Goal: Information Seeking & Learning: Learn about a topic

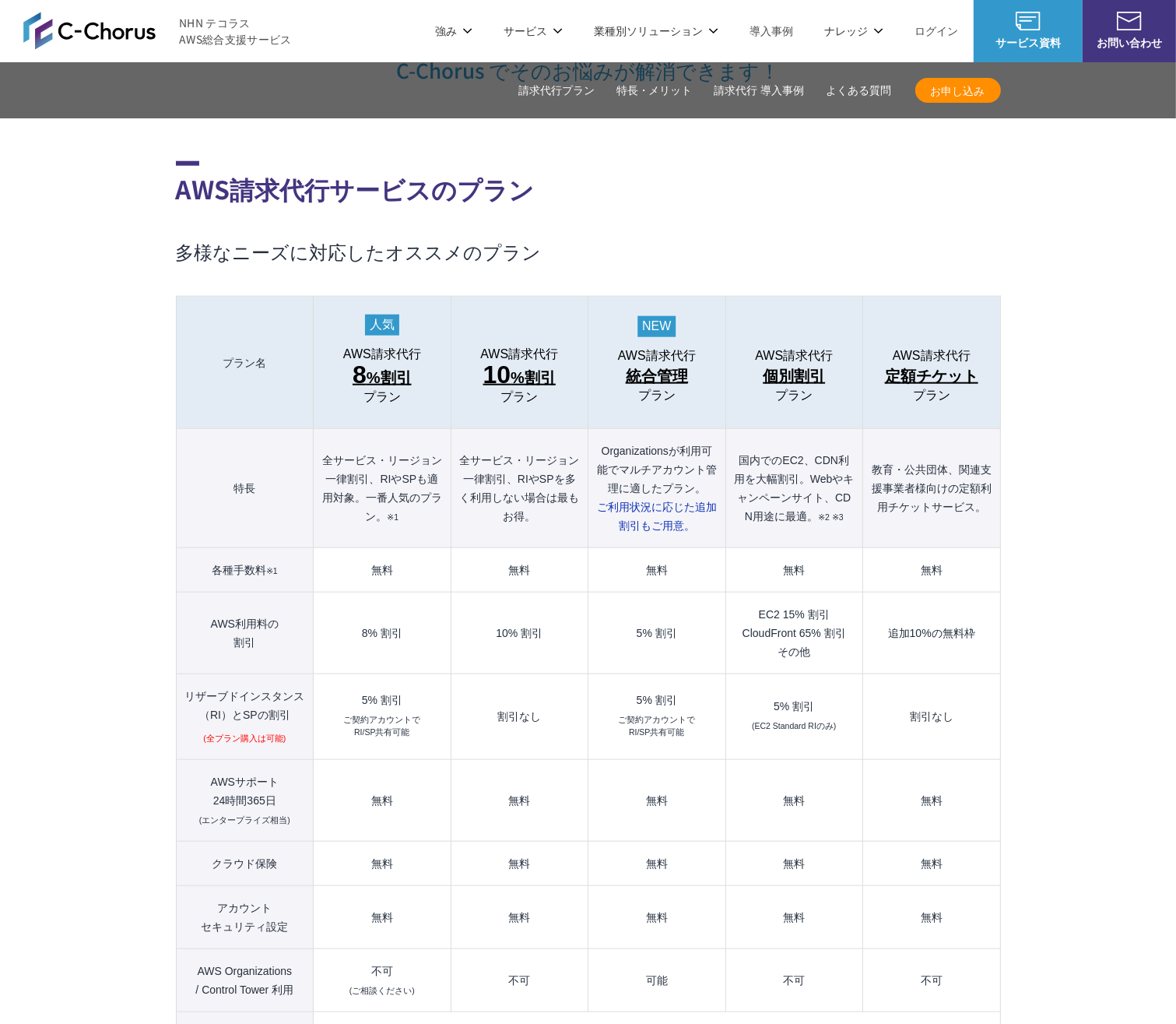
scroll to position [1558, 0]
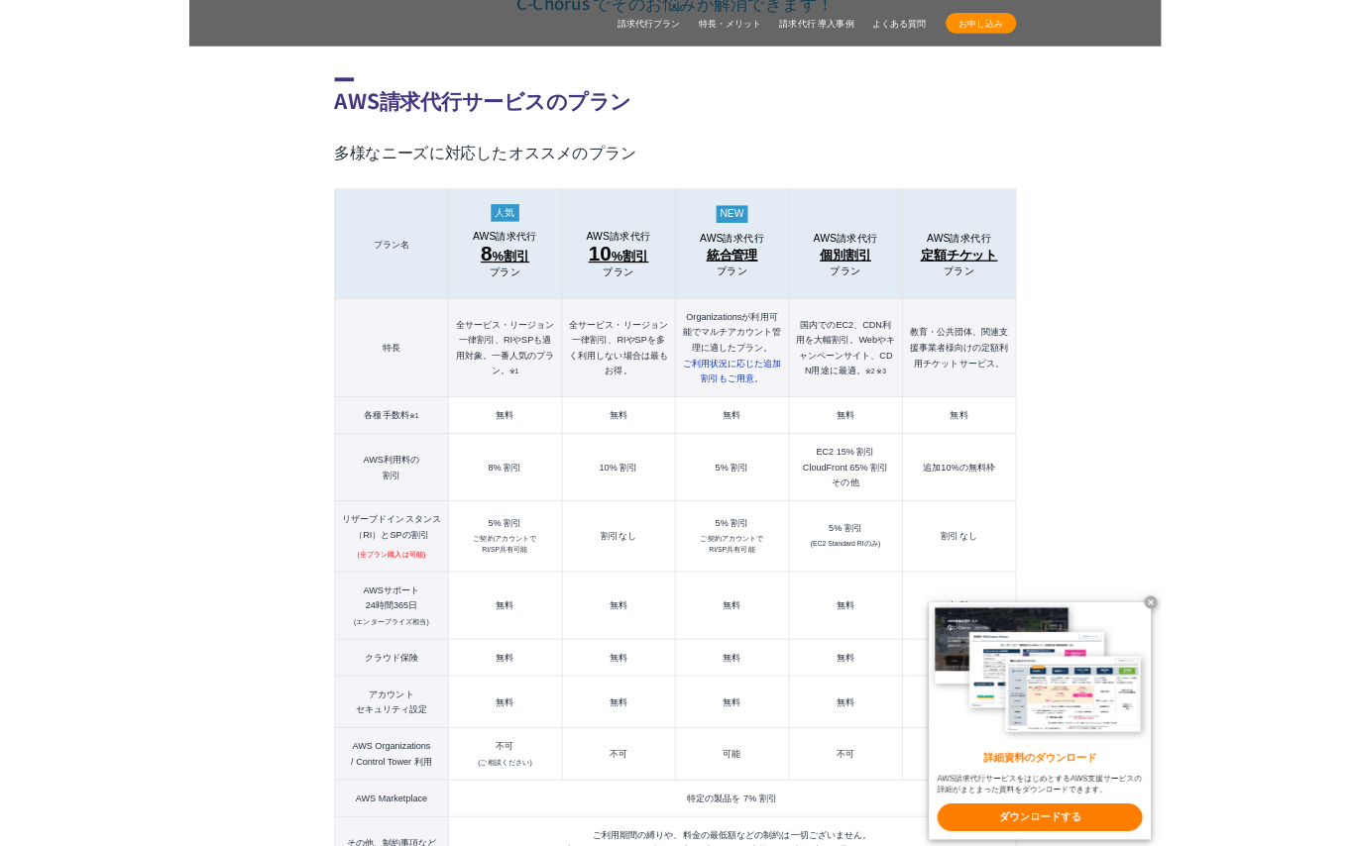
scroll to position [2081, 0]
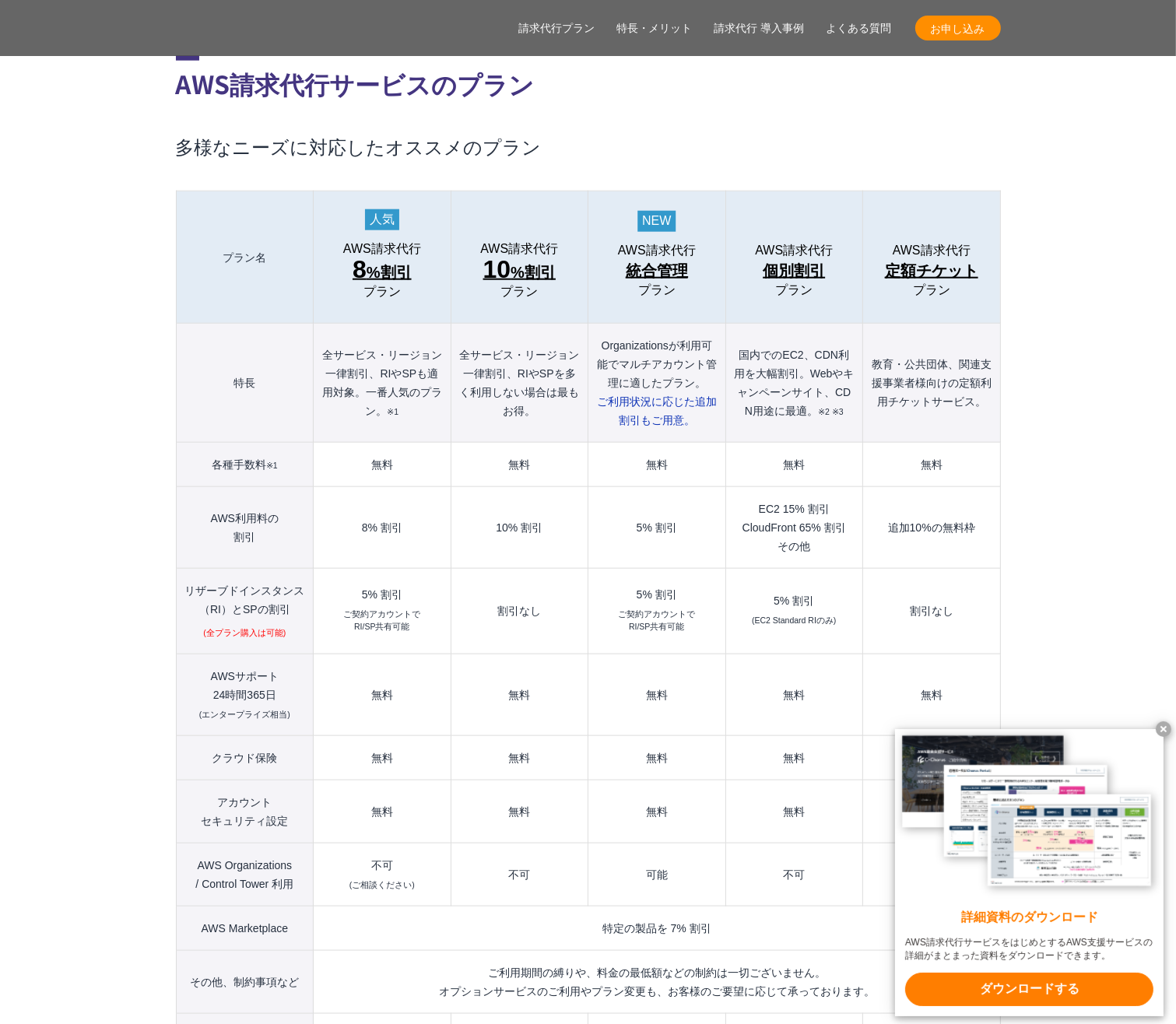
click at [1167, 729] on x-t at bounding box center [1164, 730] width 16 height 16
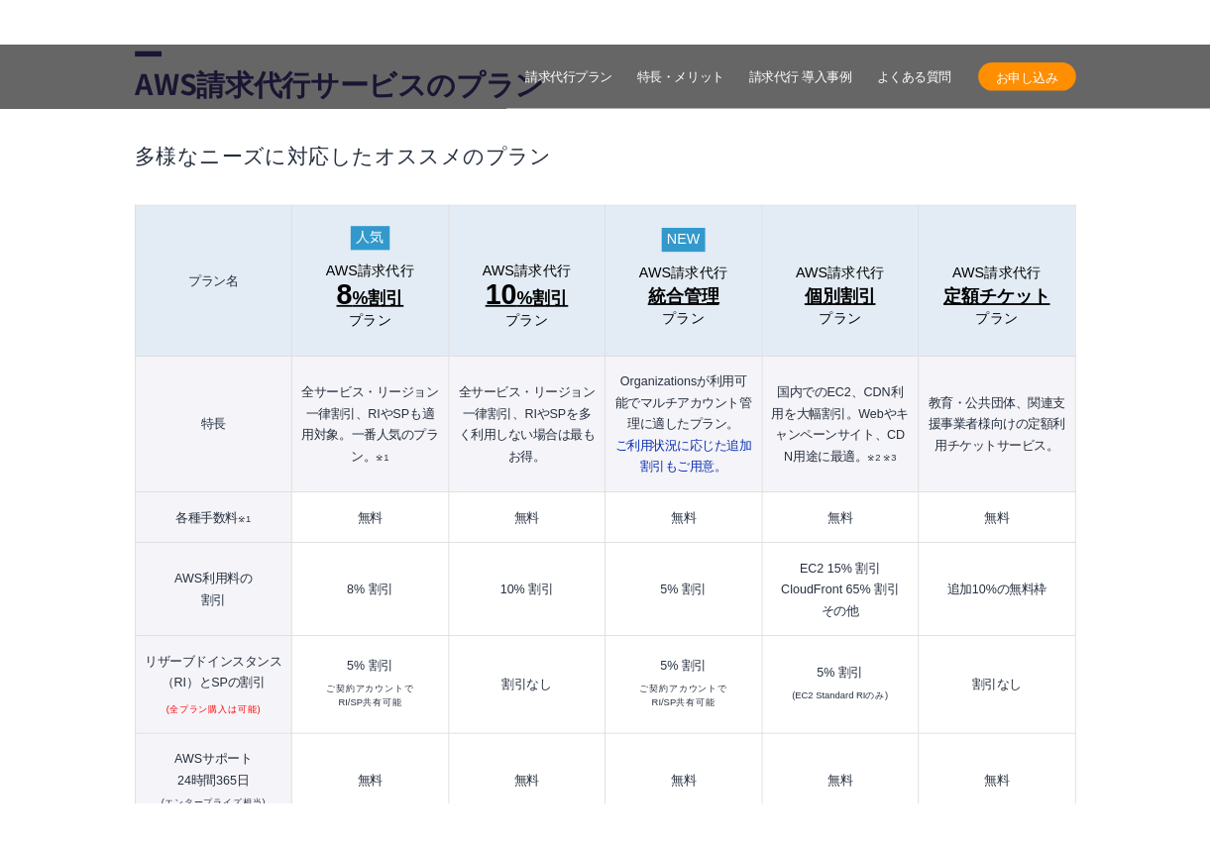
scroll to position [2180, 0]
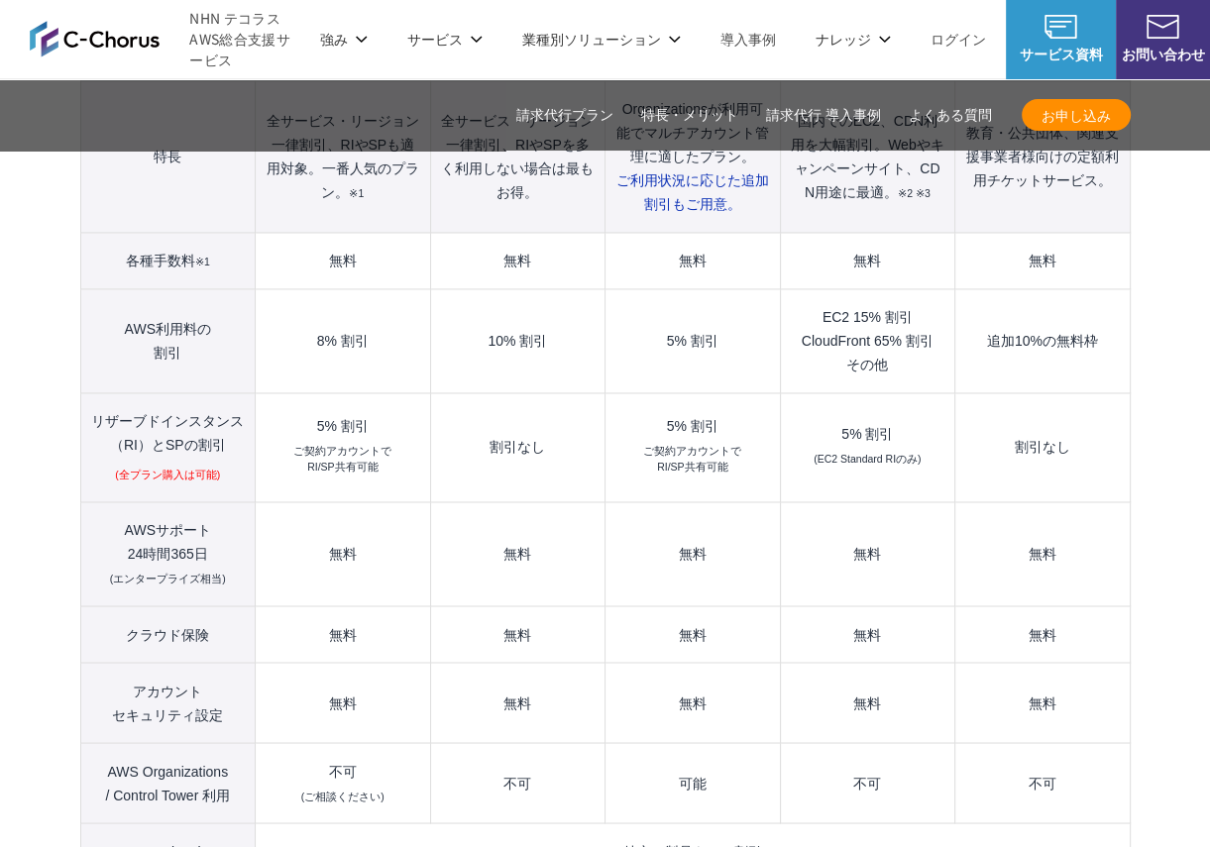
scroll to position [2378, 0]
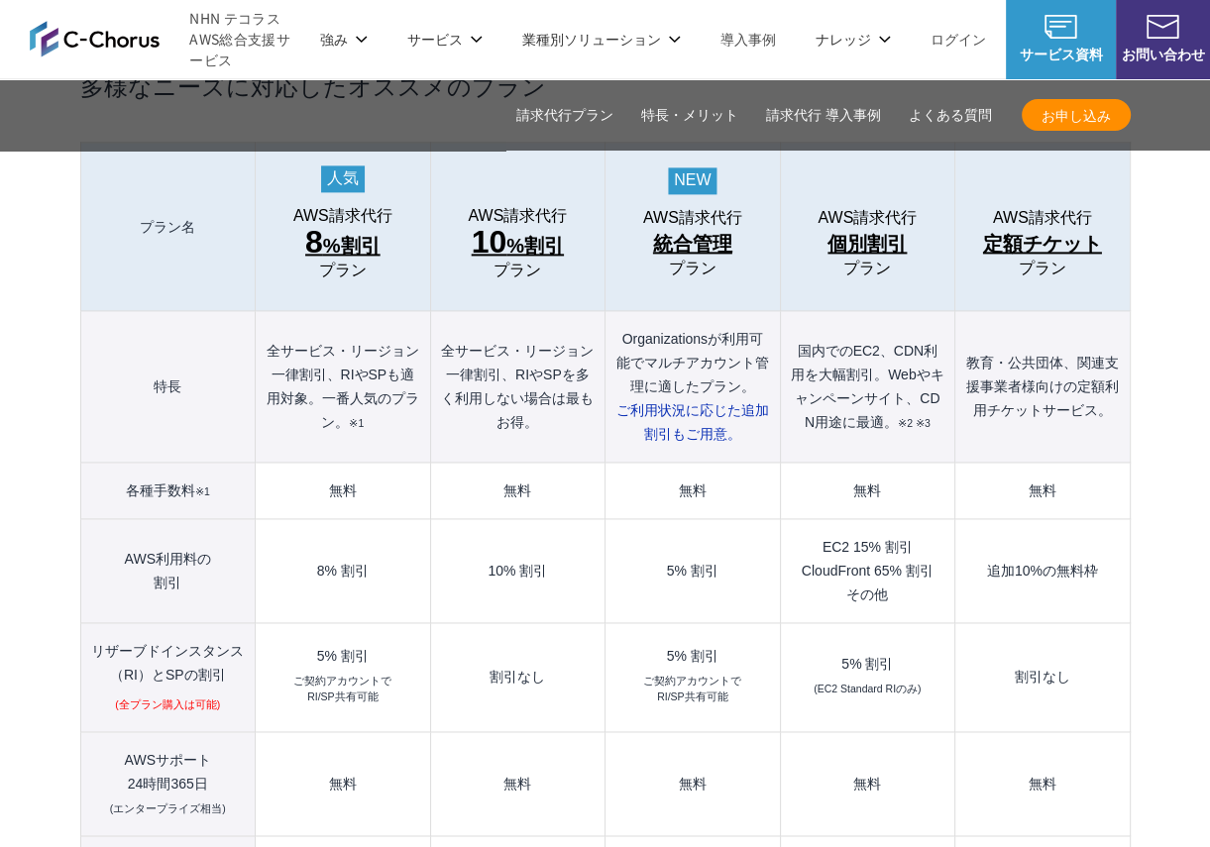
scroll to position [2180, 0]
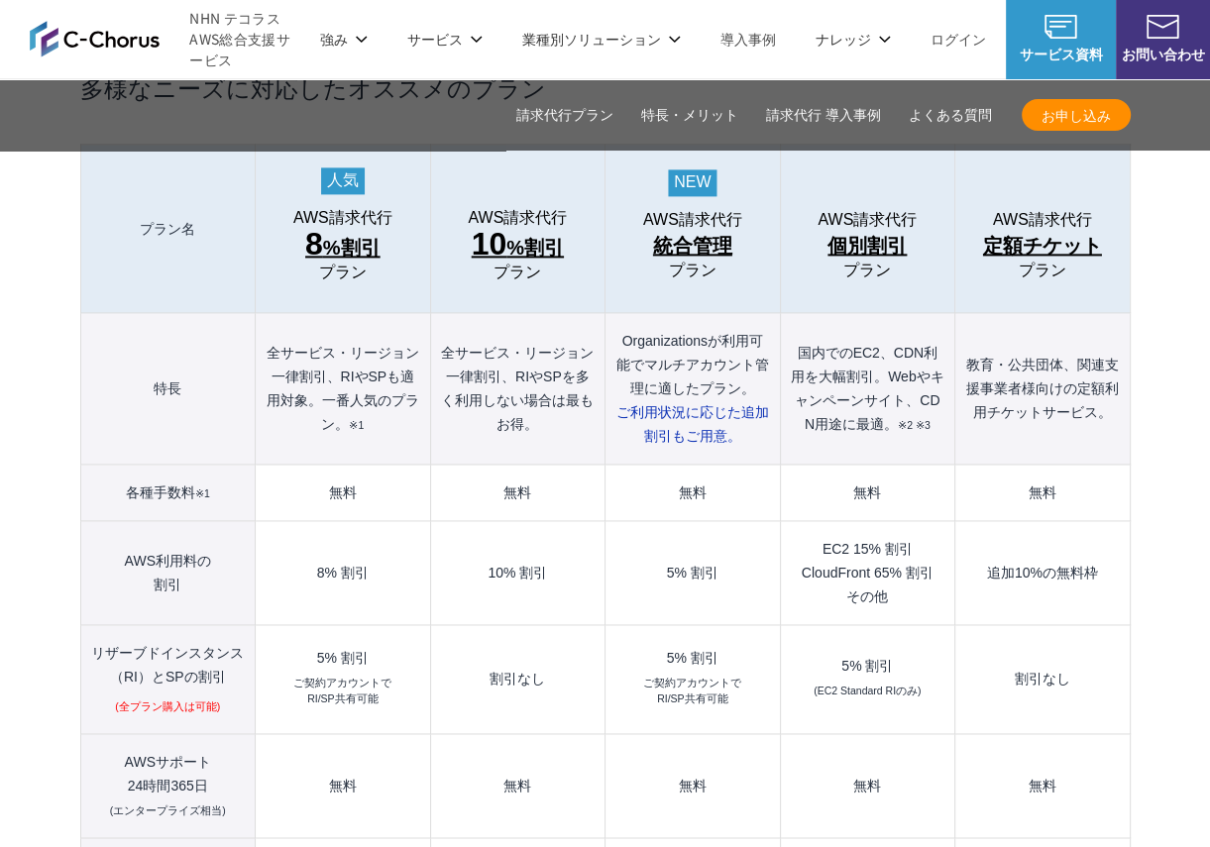
click at [196, 700] on small "(全プラン購入は可能)" at bounding box center [167, 708] width 105 height 16
drag, startPoint x: 196, startPoint y: 663, endPoint x: 237, endPoint y: 674, distance: 42.1
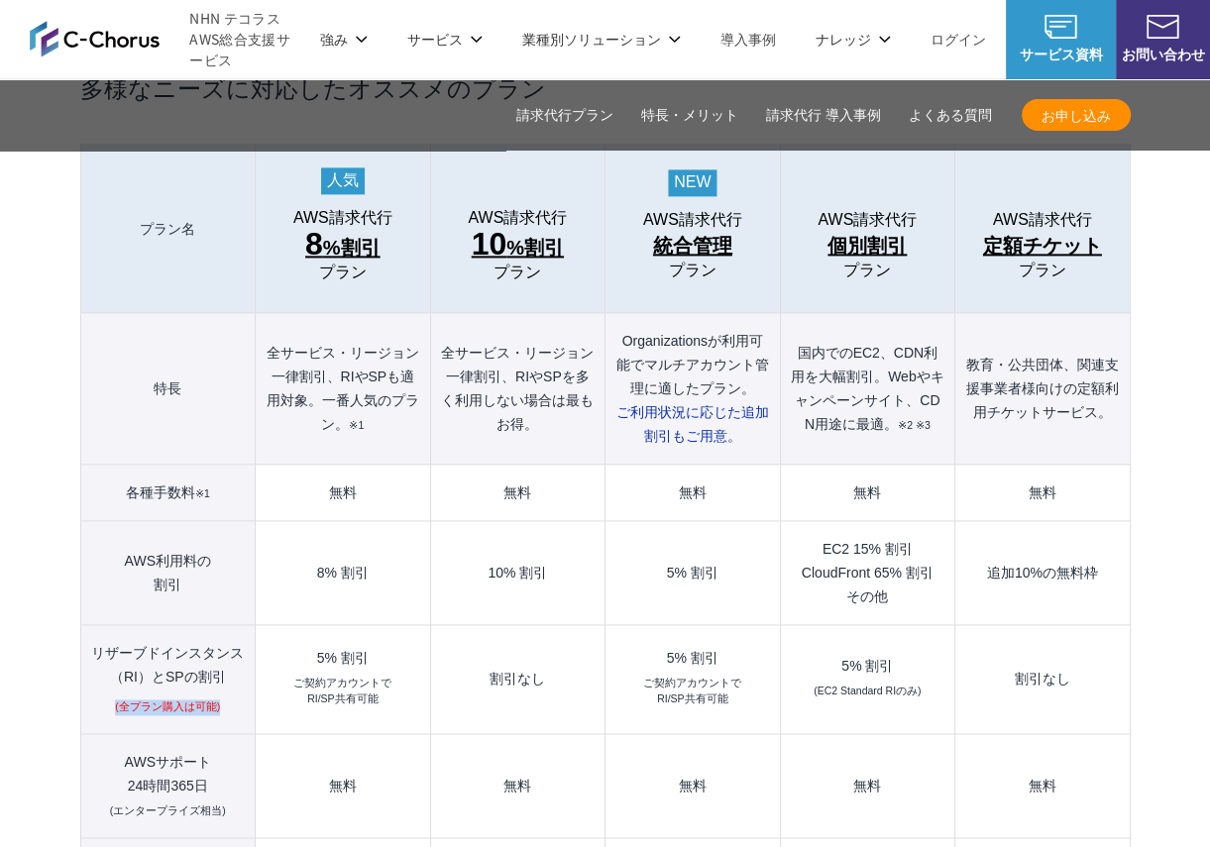
click at [237, 674] on th "リザーブドインスタンス （RI）とSPの割引 (全プラン購入は可能)" at bounding box center [167, 679] width 175 height 109
click at [301, 672] on td "5% 割引 ご契約アカウントで RI/SP共有可能" at bounding box center [343, 679] width 174 height 109
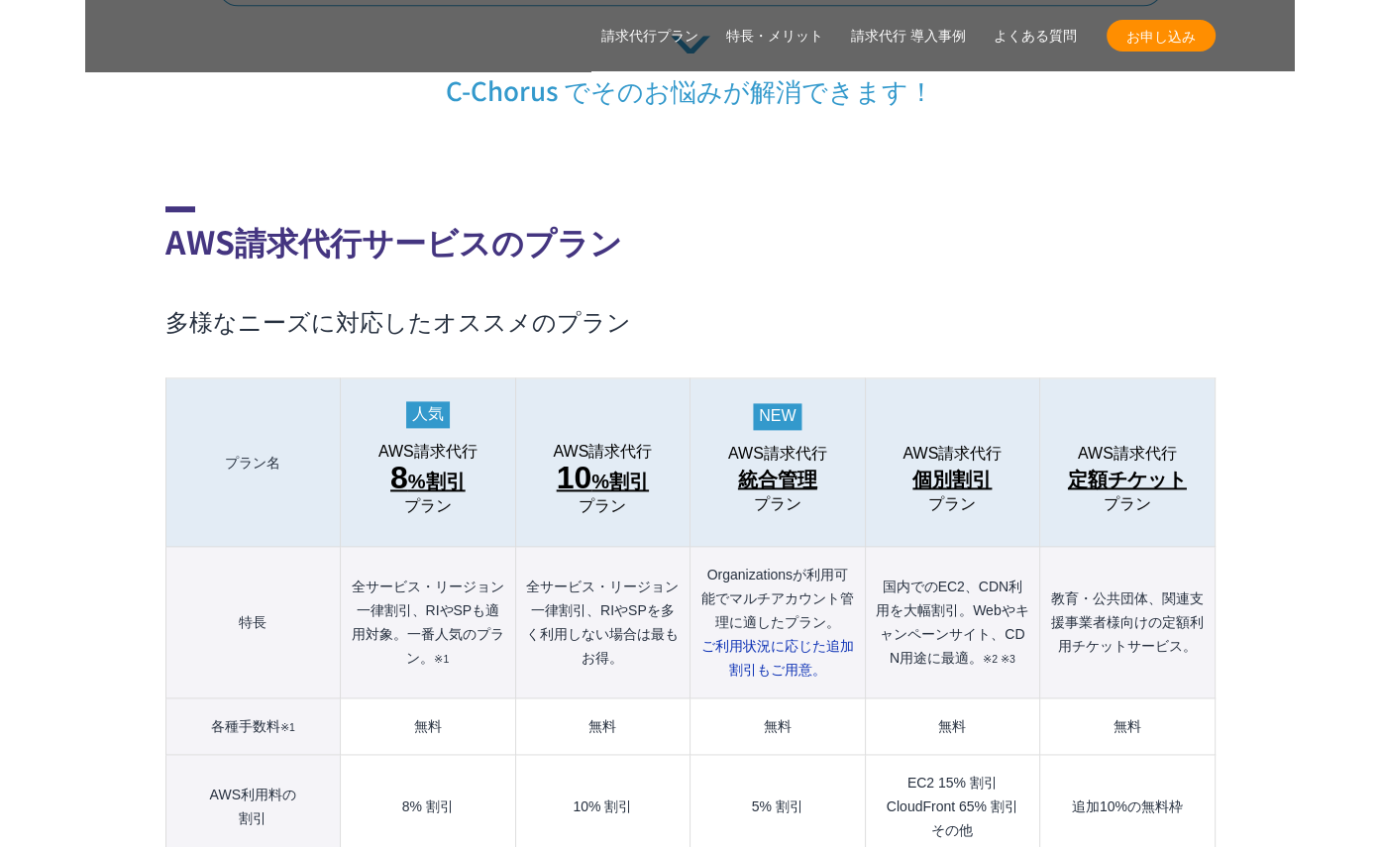
scroll to position [1982, 0]
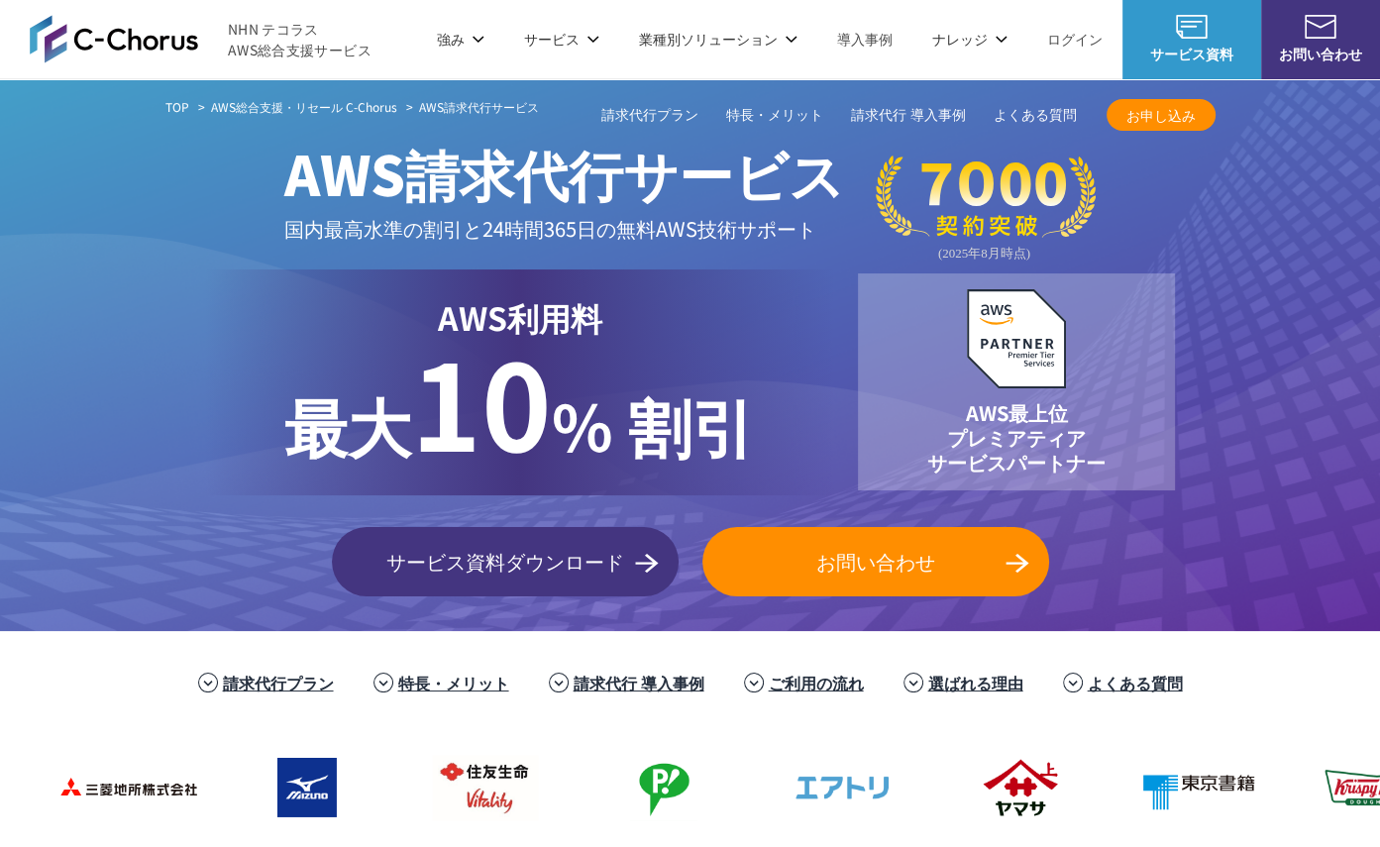
scroll to position [0, 0]
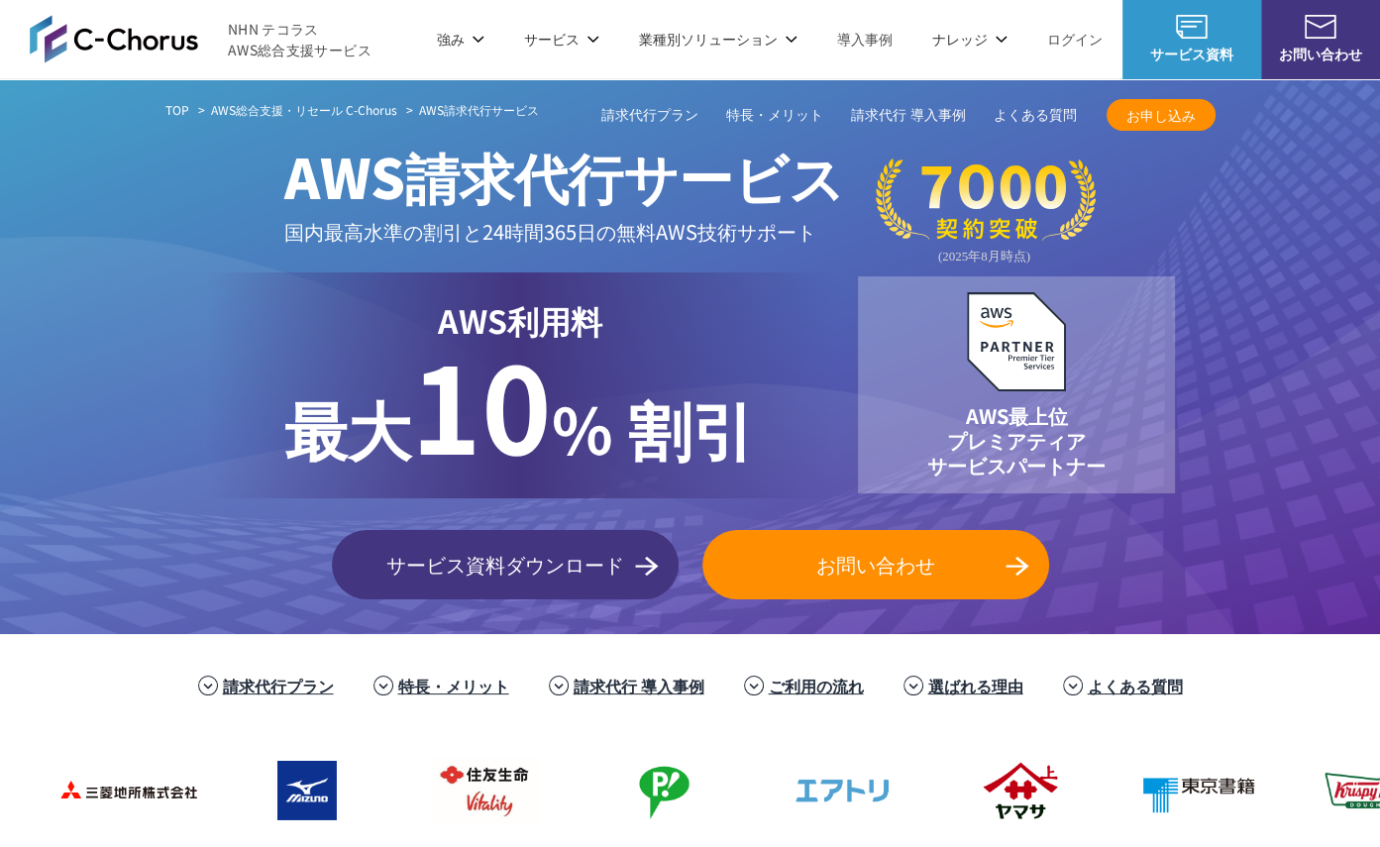
click at [364, 109] on link "AWS総合支援・リセール C-Chorus" at bounding box center [304, 110] width 186 height 18
